Goal: Task Accomplishment & Management: Manage account settings

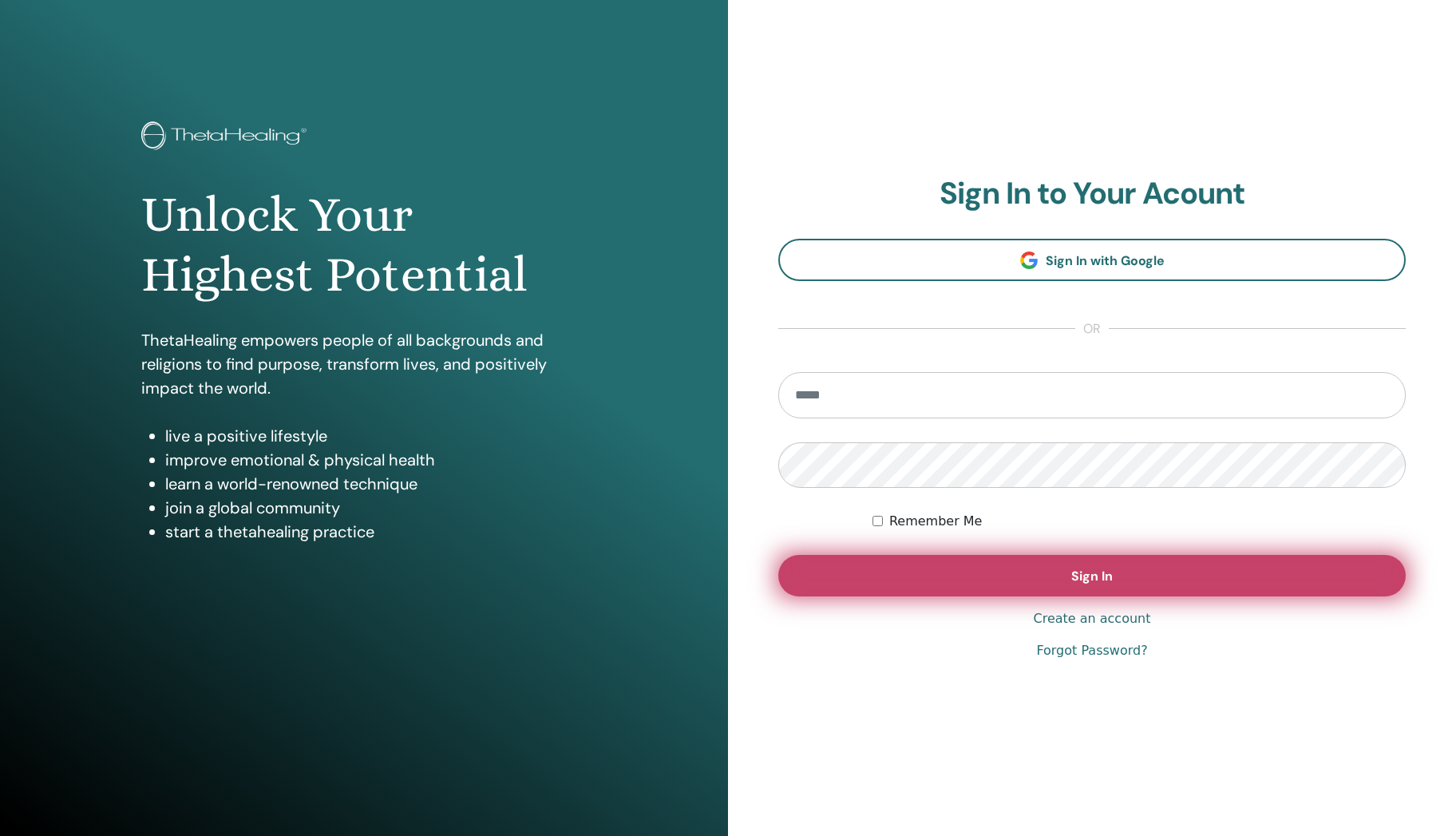
type input "**********"
click at [983, 573] on button "Sign In" at bounding box center [1093, 575] width 628 height 41
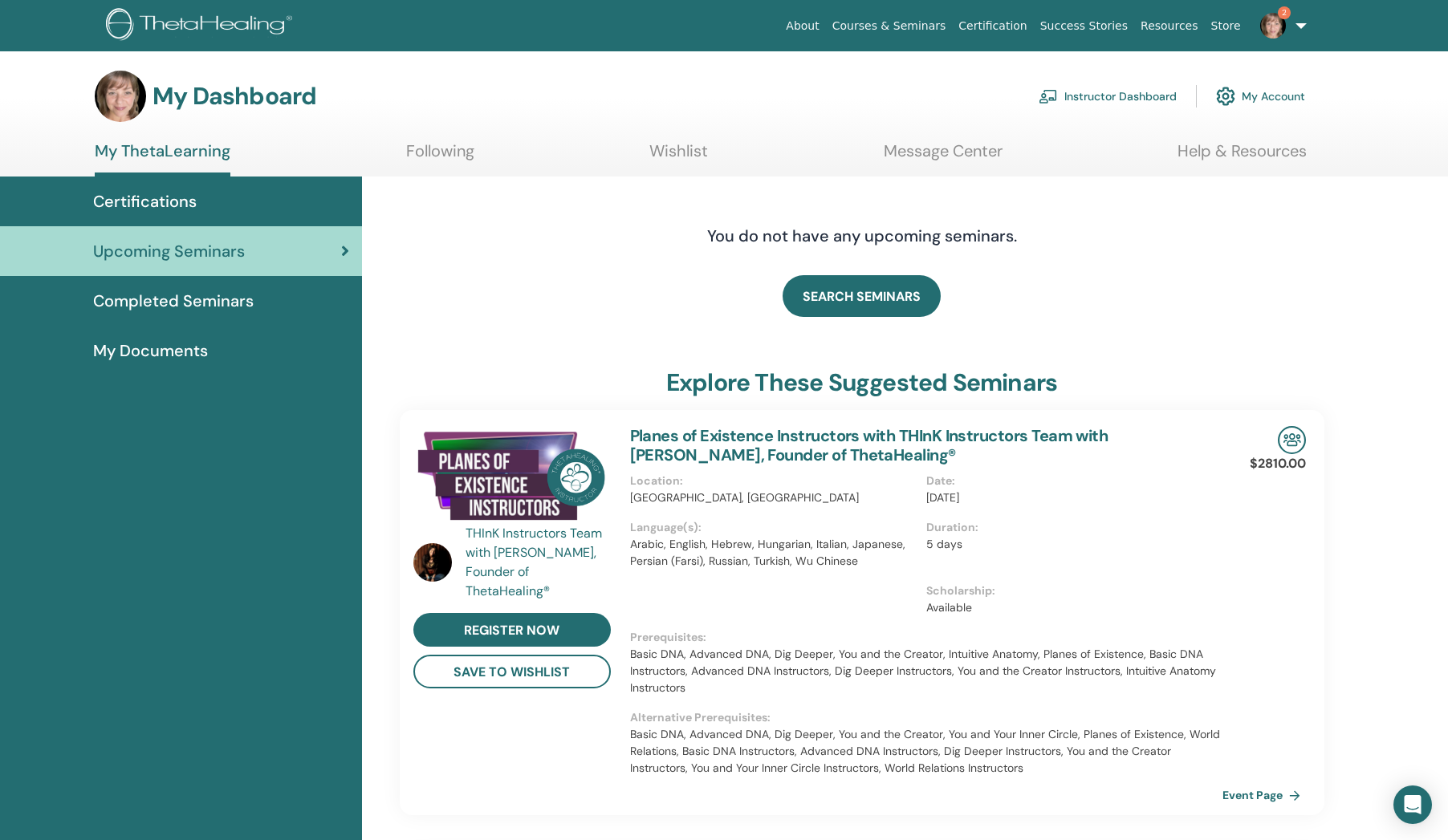
click at [1117, 92] on link "Instructor Dashboard" at bounding box center [1107, 97] width 138 height 36
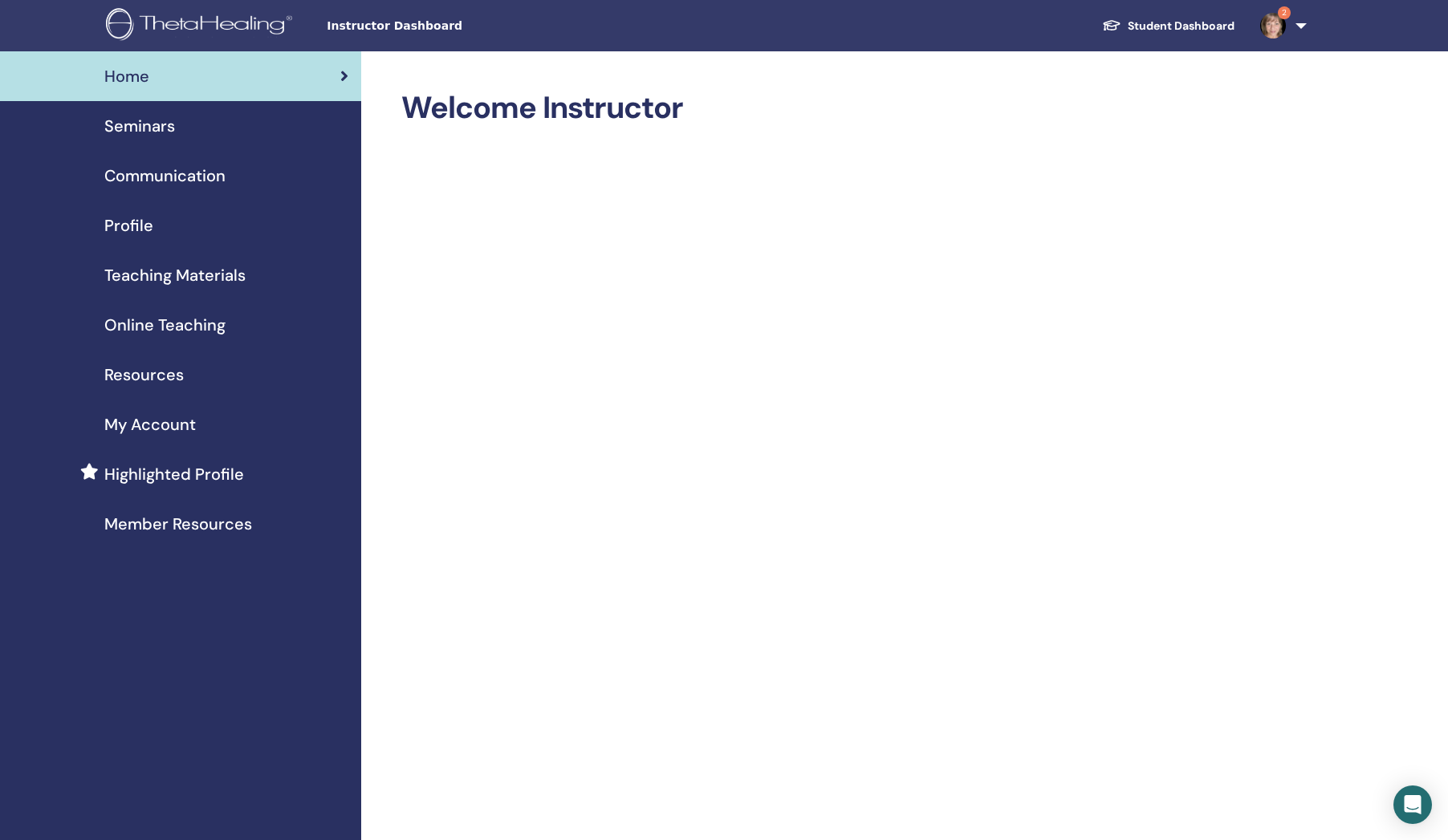
click at [162, 130] on span "Seminars" at bounding box center [139, 126] width 70 height 24
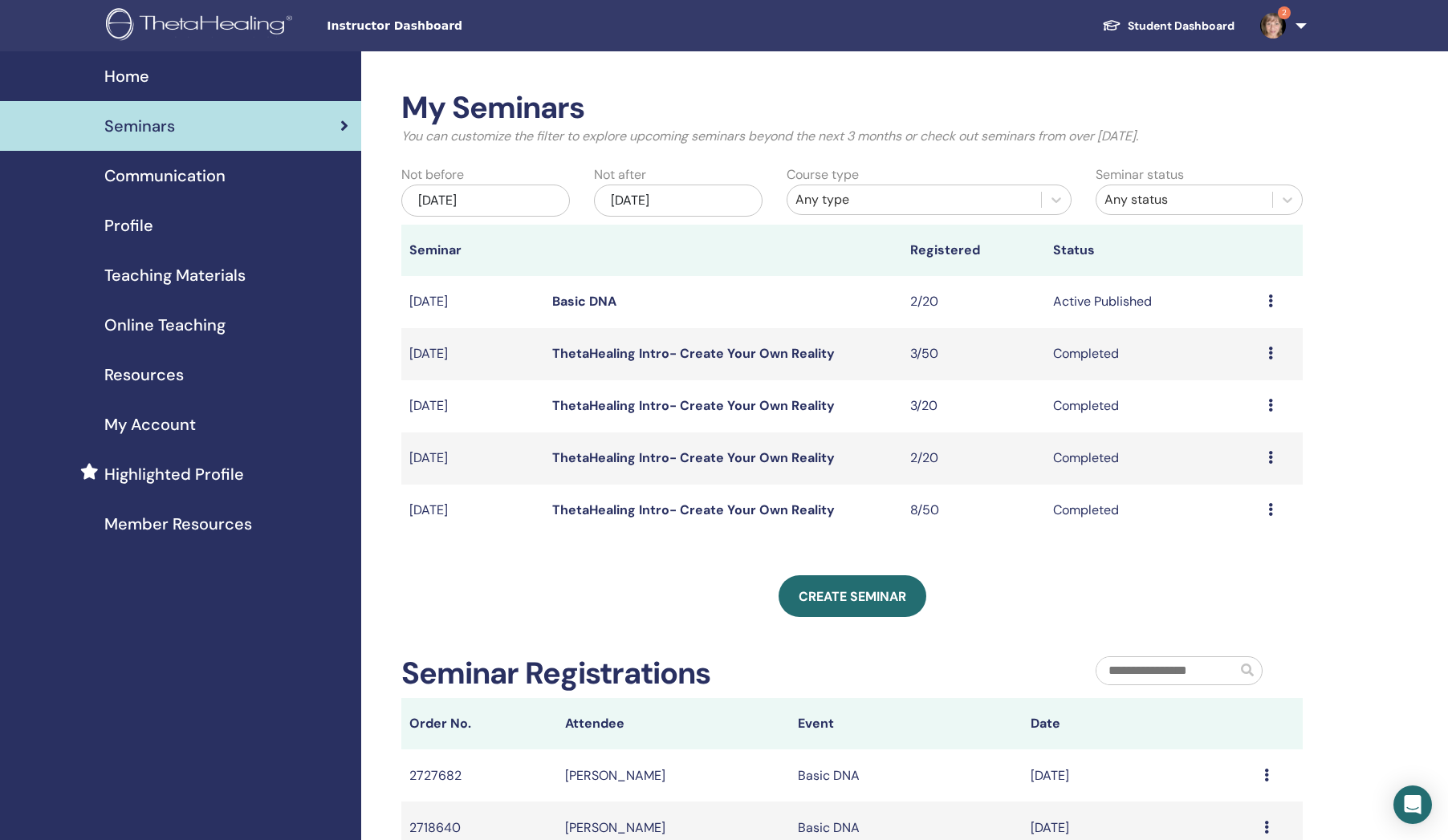
click at [1277, 292] on div "Preview Edit Attendees Cancel" at bounding box center [1282, 301] width 27 height 20
click at [1244, 351] on link "Attendees" at bounding box center [1240, 354] width 61 height 17
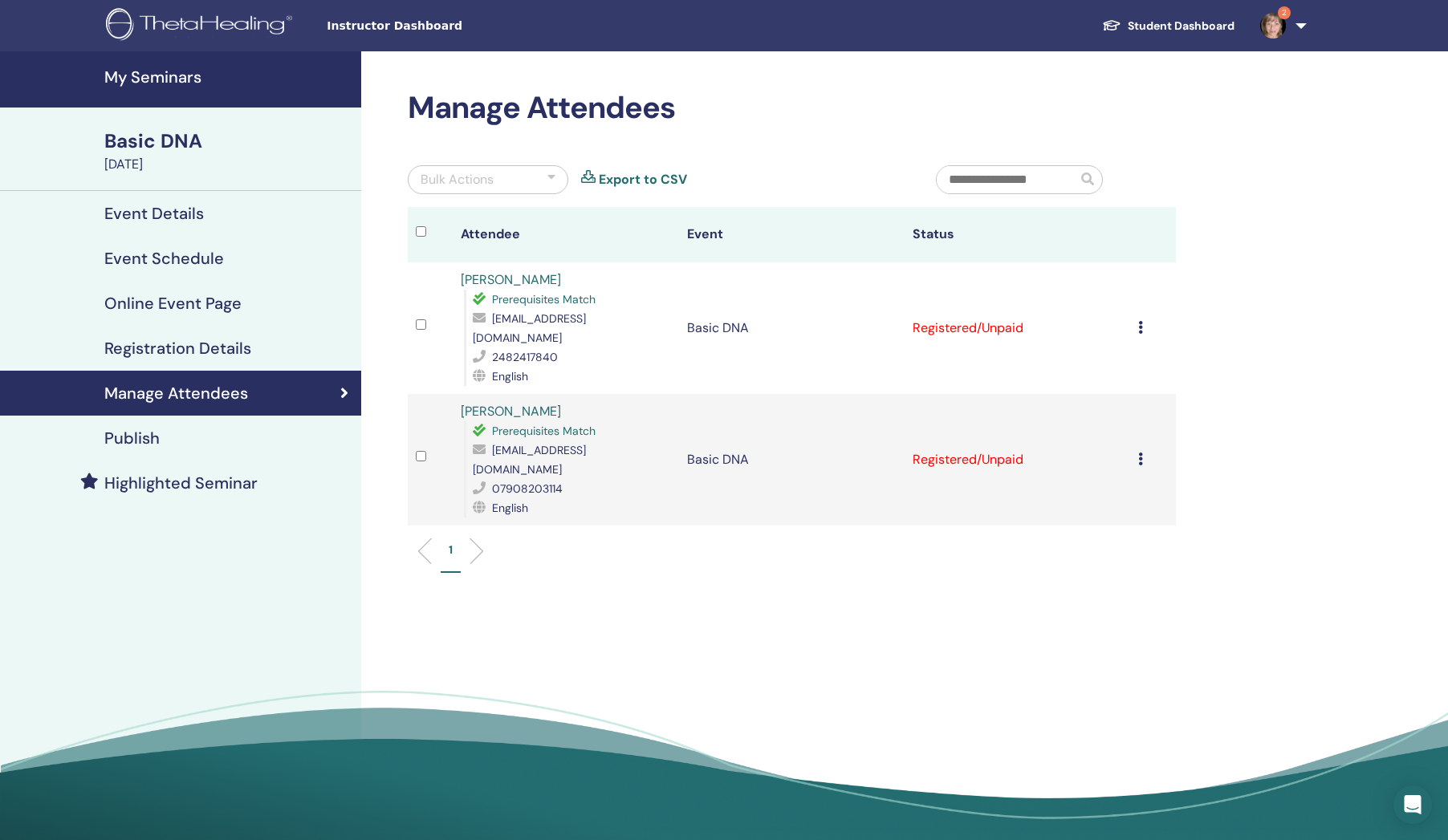
click at [1138, 321] on icon at bounding box center [1140, 328] width 5 height 13
click at [1127, 381] on p "Mark as Paid" at bounding box center [1129, 383] width 127 height 20
click at [1138, 452] on icon at bounding box center [1140, 459] width 5 height 13
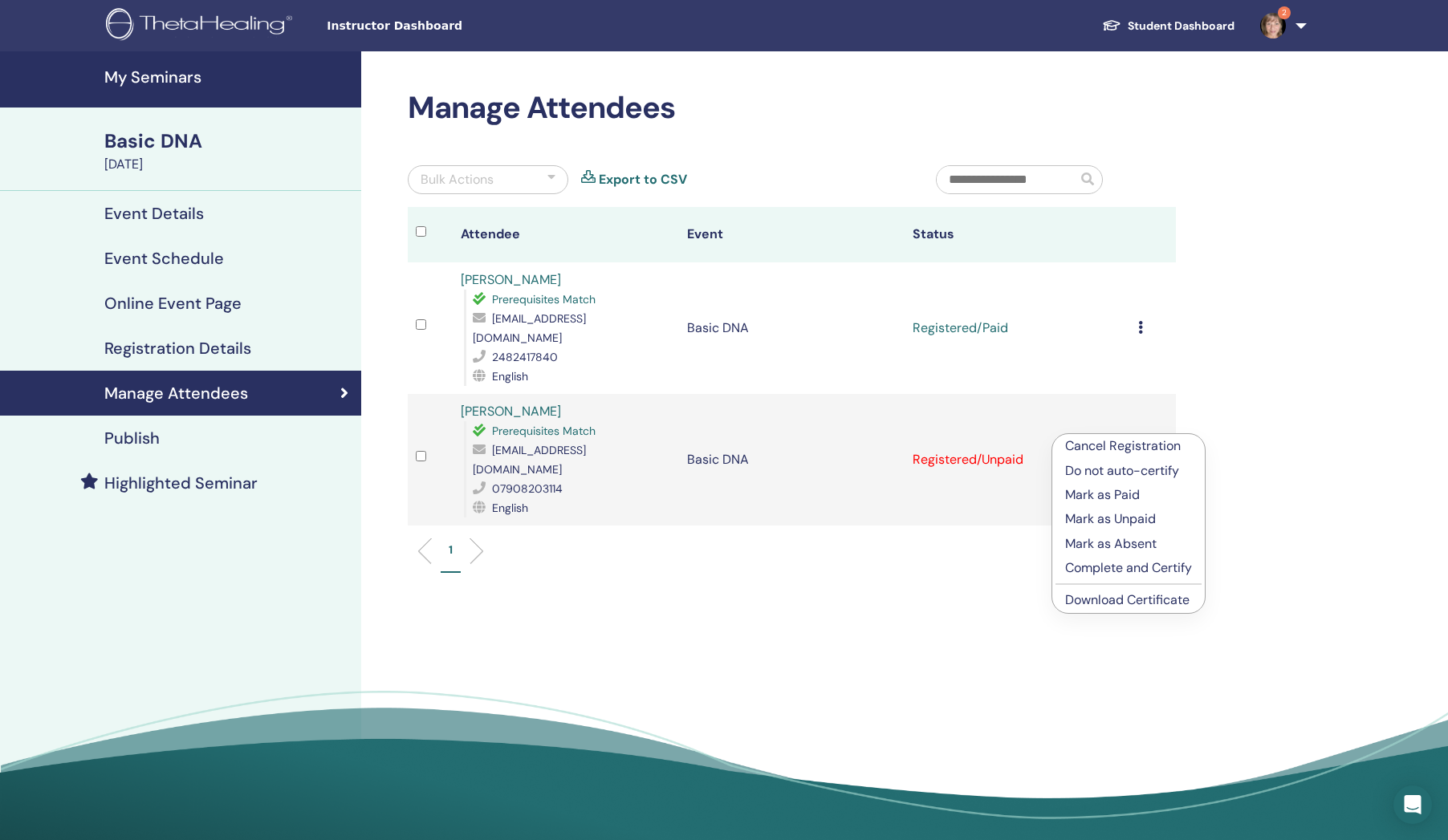
click at [1124, 493] on p "Mark as Paid" at bounding box center [1129, 495] width 127 height 20
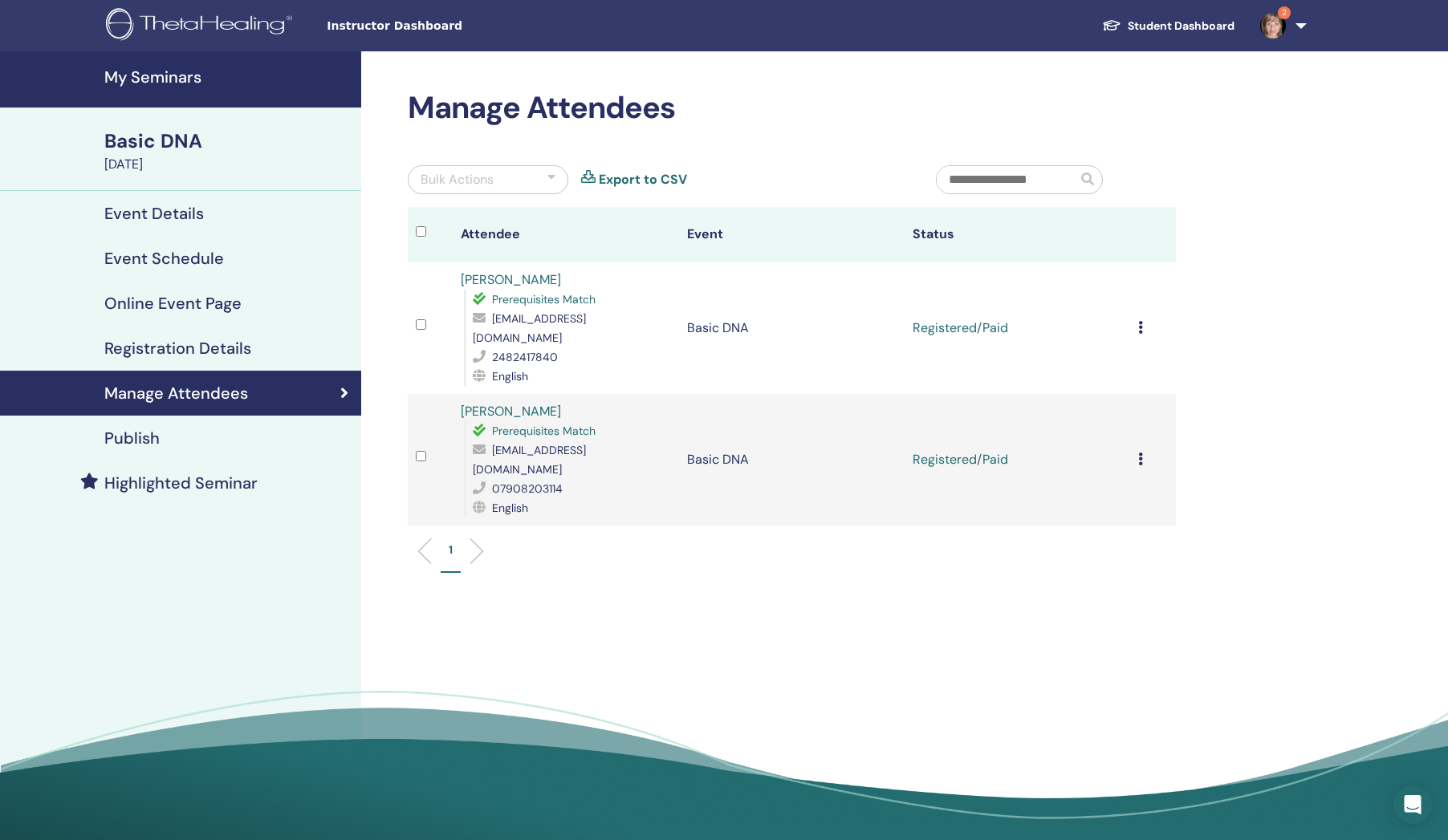
click at [1141, 321] on icon at bounding box center [1140, 328] width 5 height 13
click at [1168, 452] on p "Complete and Certify" at bounding box center [1131, 454] width 127 height 20
click at [1140, 452] on icon at bounding box center [1140, 459] width 5 height 13
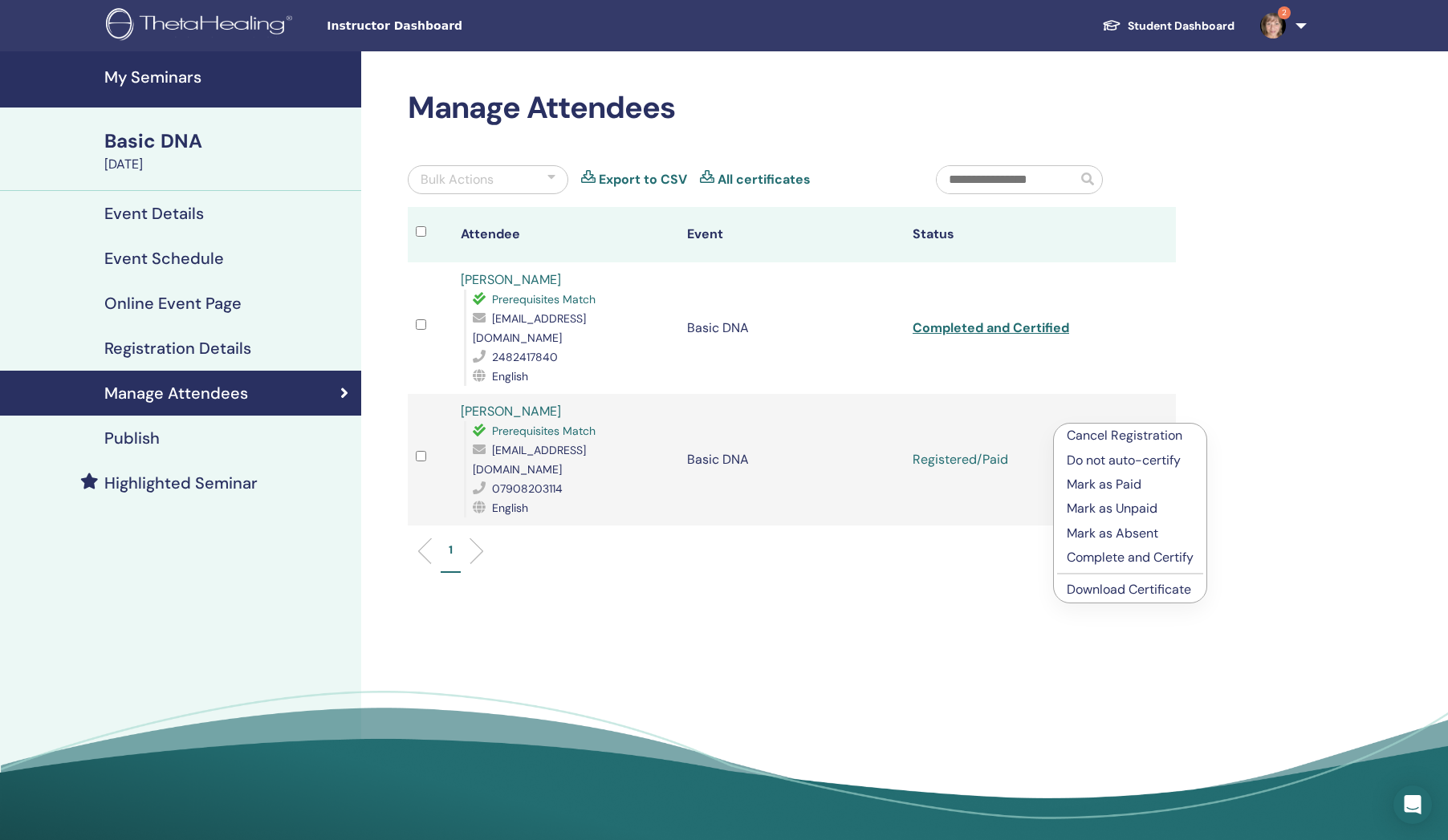
click at [1144, 547] on li "Complete and Certify" at bounding box center [1131, 557] width 152 height 24
click at [1140, 452] on icon at bounding box center [1140, 459] width 5 height 13
click at [1138, 557] on p "Complete and Certify" at bounding box center [1130, 561] width 127 height 20
